Goal: Task Accomplishment & Management: Use online tool/utility

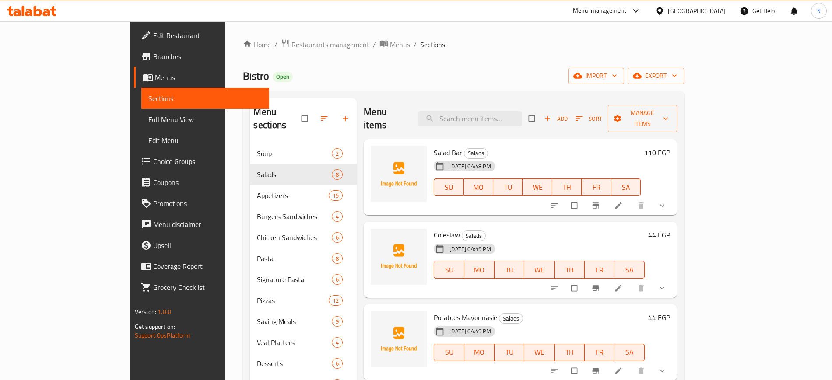
click at [153, 56] on span "Branches" at bounding box center [207, 56] width 109 height 11
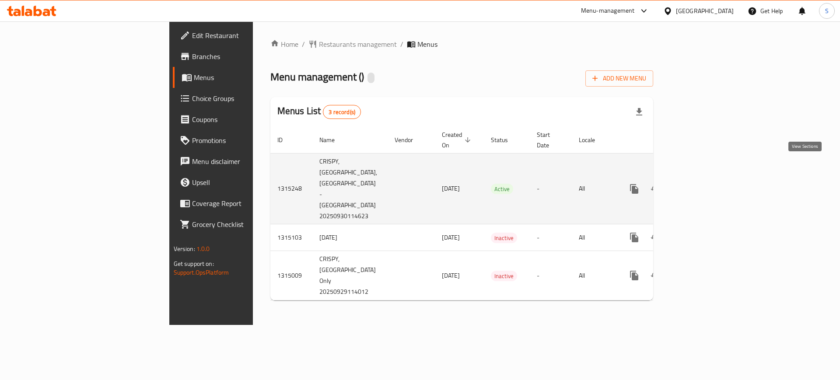
click at [708, 179] on link "enhanced table" at bounding box center [697, 189] width 21 height 21
click at [702, 186] on icon "enhanced table" at bounding box center [698, 190] width 8 height 8
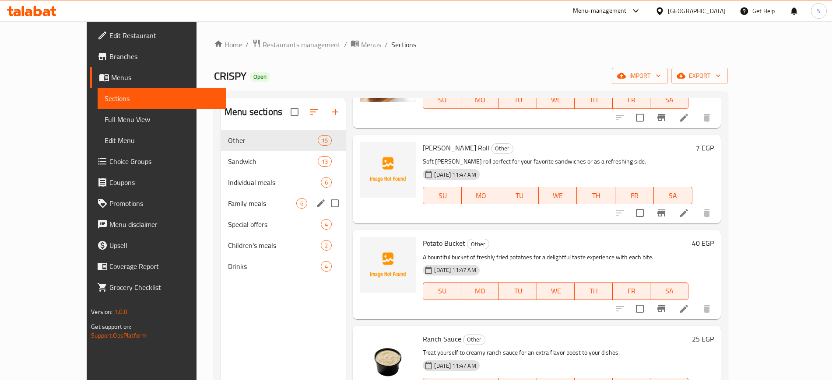
scroll to position [123, 0]
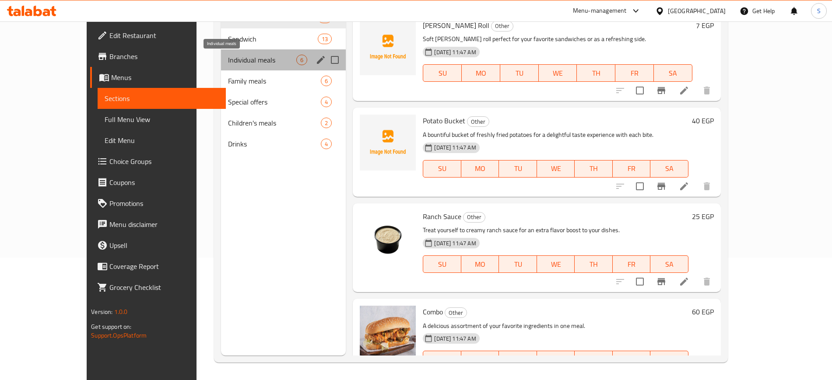
click at [235, 62] on span "Individual meals" at bounding box center [262, 60] width 68 height 11
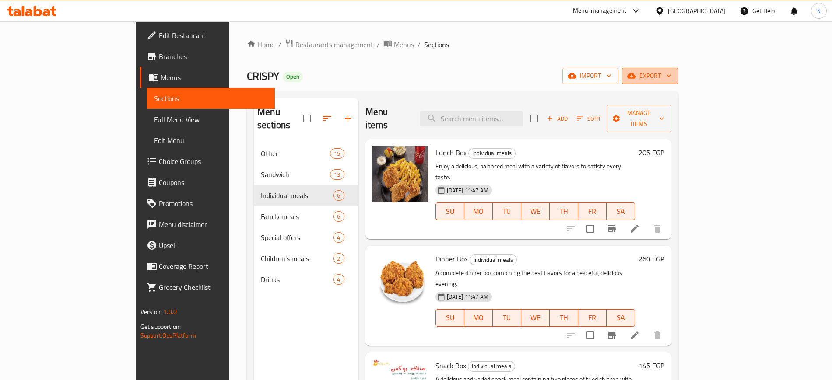
click at [671, 80] on span "export" at bounding box center [650, 75] width 42 height 11
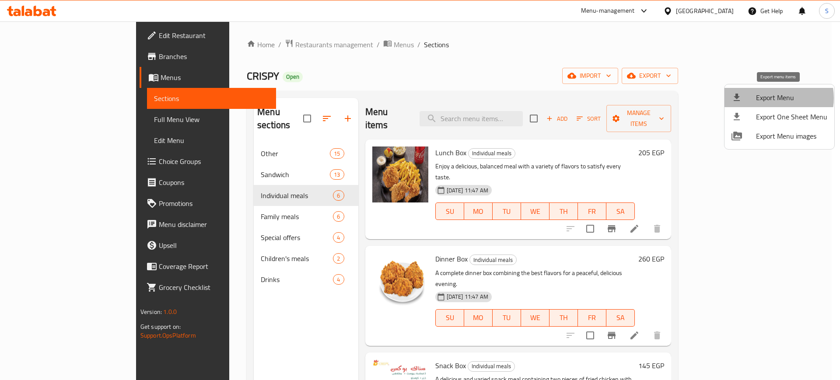
click at [771, 98] on span "Export Menu" at bounding box center [791, 97] width 71 height 11
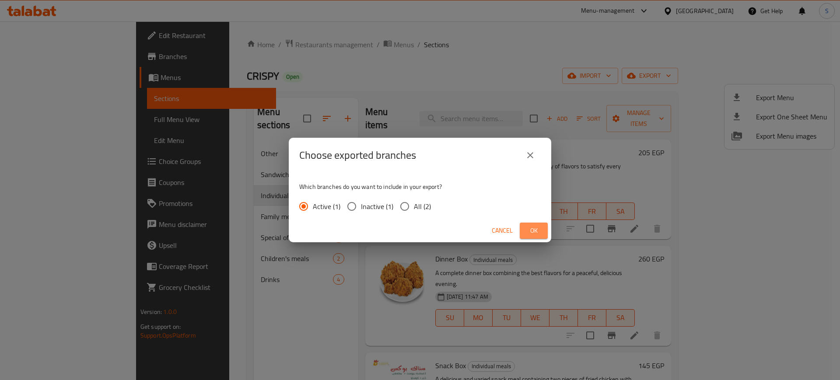
click at [530, 231] on span "Ok" at bounding box center [534, 230] width 14 height 11
